Goal: Task Accomplishment & Management: Use online tool/utility

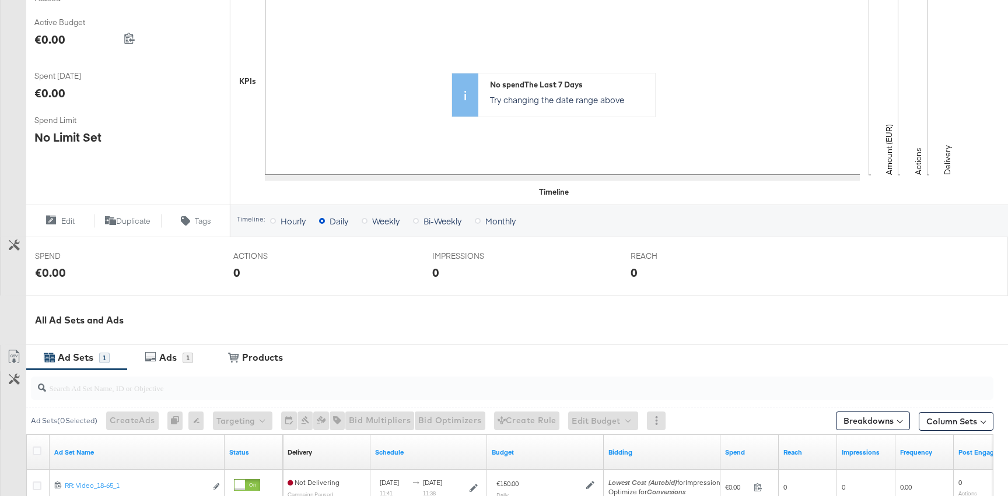
scroll to position [233, 0]
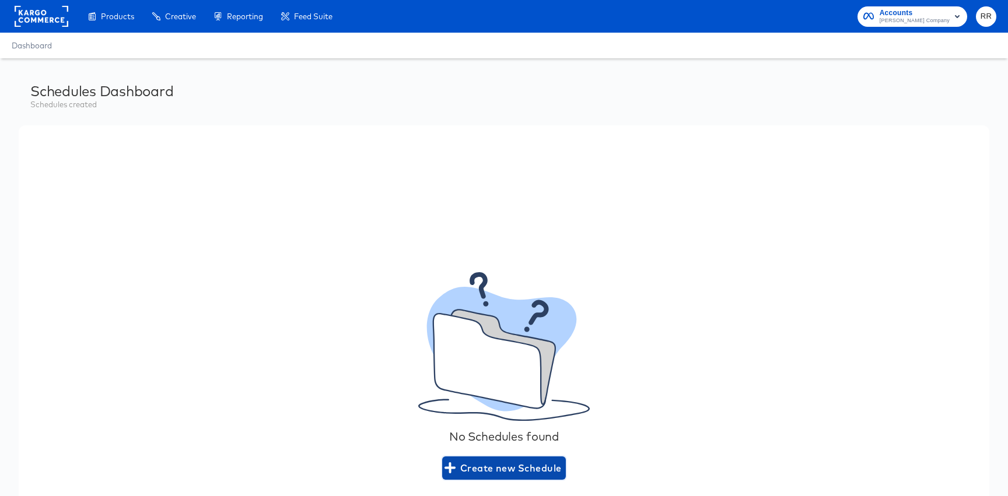
click at [534, 460] on span "Create new Schedule" at bounding box center [504, 468] width 115 height 16
